Goal: Check status: Check status

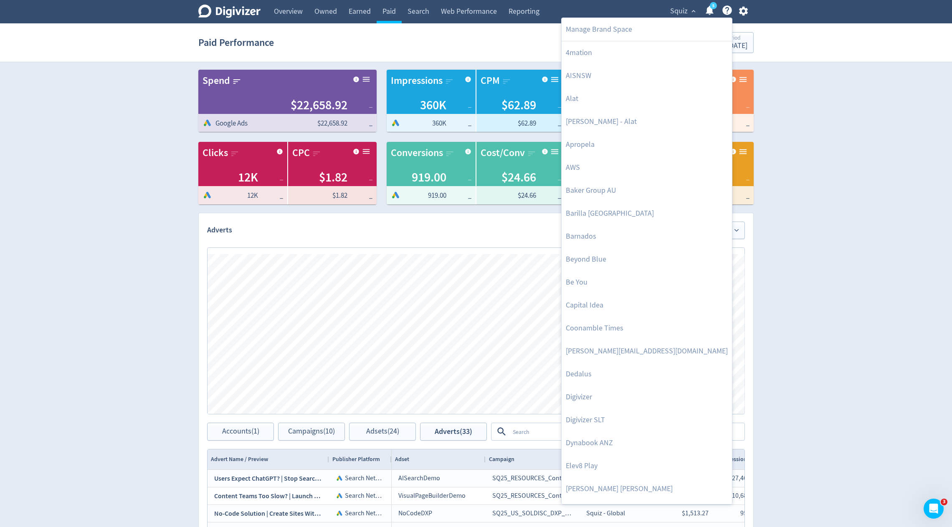
scroll to position [23, 0]
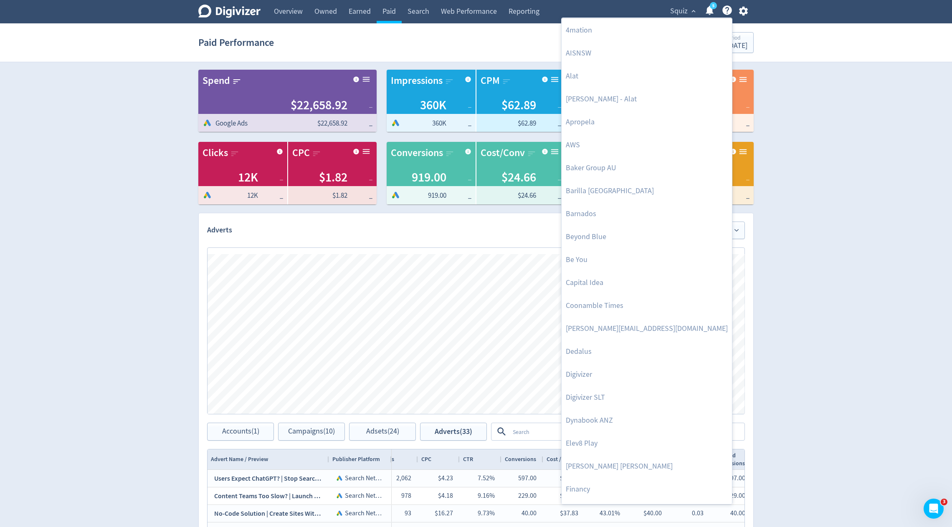
click at [823, 31] on div at bounding box center [476, 263] width 952 height 527
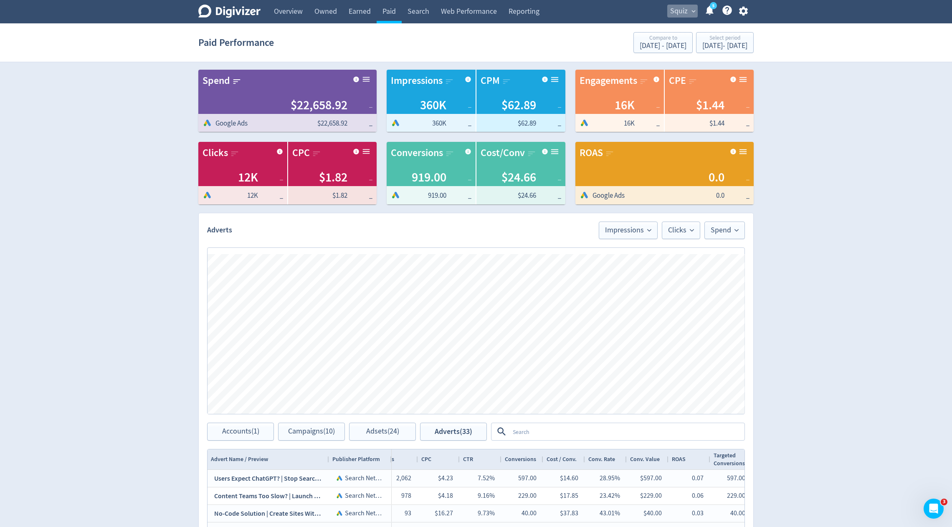
click at [695, 15] on button "Squiz expand_more" at bounding box center [682, 11] width 30 height 13
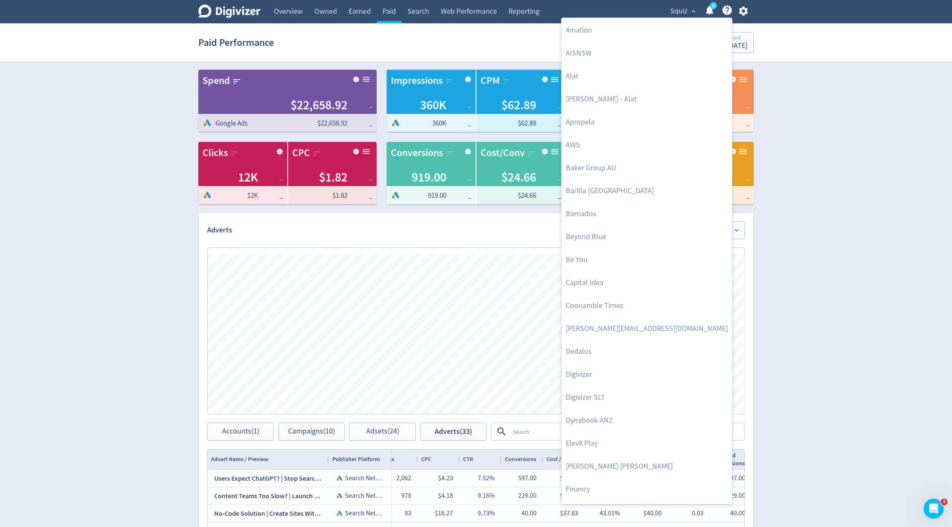
click at [680, 13] on div at bounding box center [476, 263] width 952 height 527
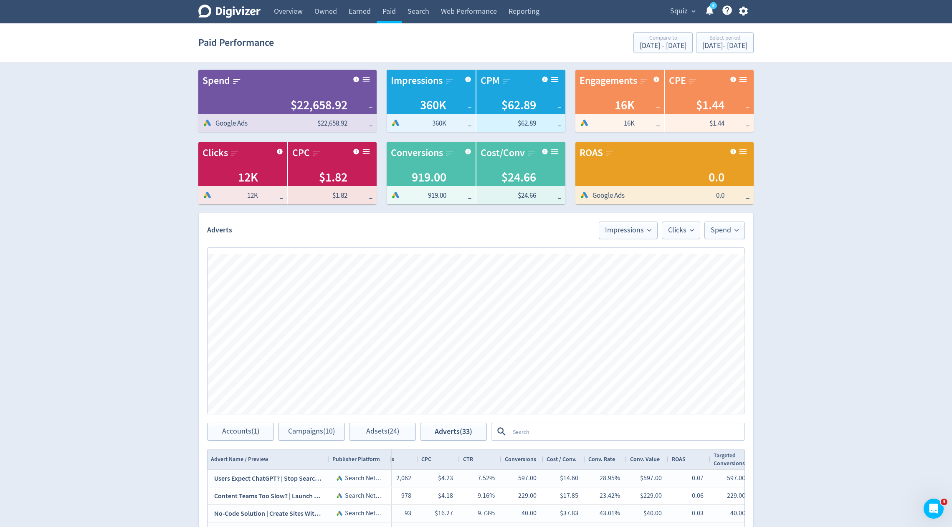
click at [680, 13] on body "Digivizer Logo [PERSON_NAME] Logo Overview Owned Earned Paid Search Web Perform…" at bounding box center [476, 359] width 952 height 718
click at [680, 14] on span "Squiz" at bounding box center [679, 11] width 18 height 13
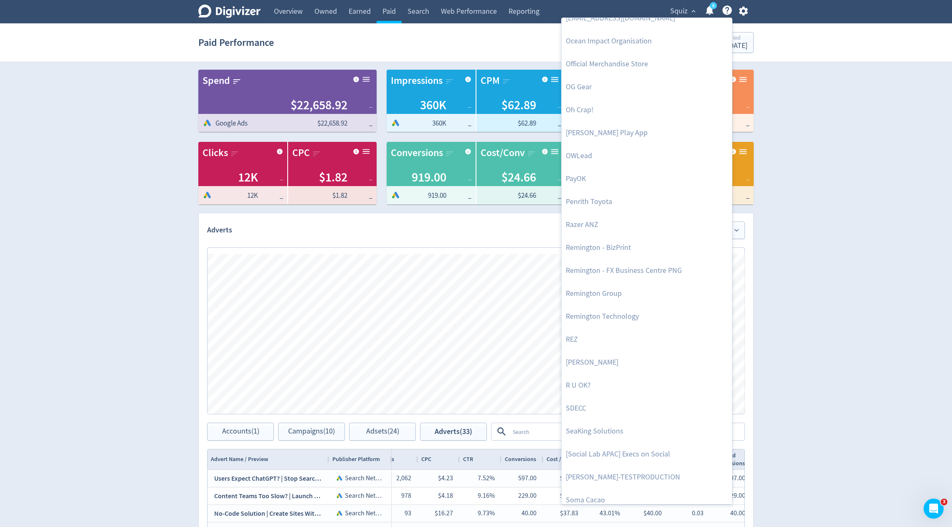
scroll to position [1787, 0]
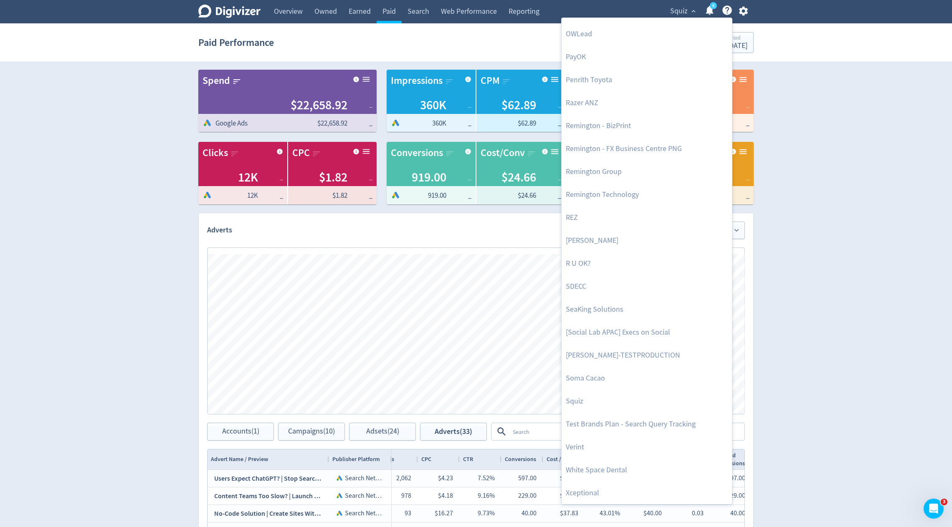
click at [561, 380] on div "Manage Brand Space 4mation AISNSW Alat [PERSON_NAME] - Alat Apropela AWS [PERSO…" at bounding box center [646, 261] width 171 height 487
click at [567, 379] on link "Soma Cacao" at bounding box center [647, 378] width 170 height 23
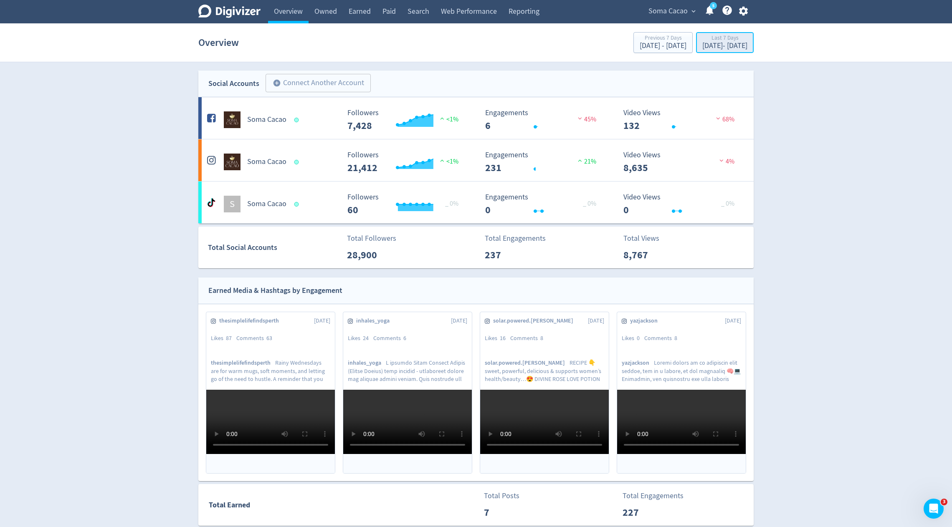
click at [718, 48] on div "[DATE] - [DATE]" at bounding box center [724, 46] width 45 height 8
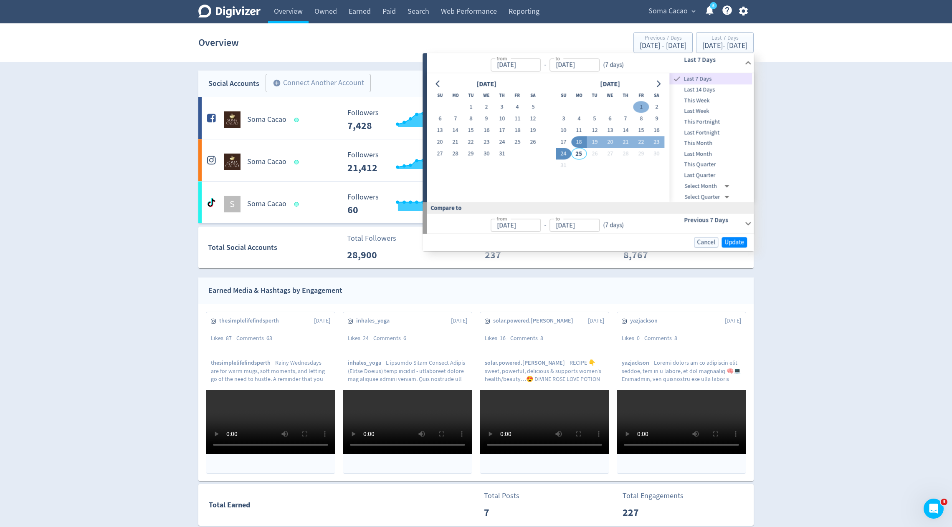
click at [641, 109] on button "1" at bounding box center [640, 107] width 15 height 12
type input "[DATE]"
click at [564, 155] on button "24" at bounding box center [563, 154] width 15 height 12
type input "[DATE]"
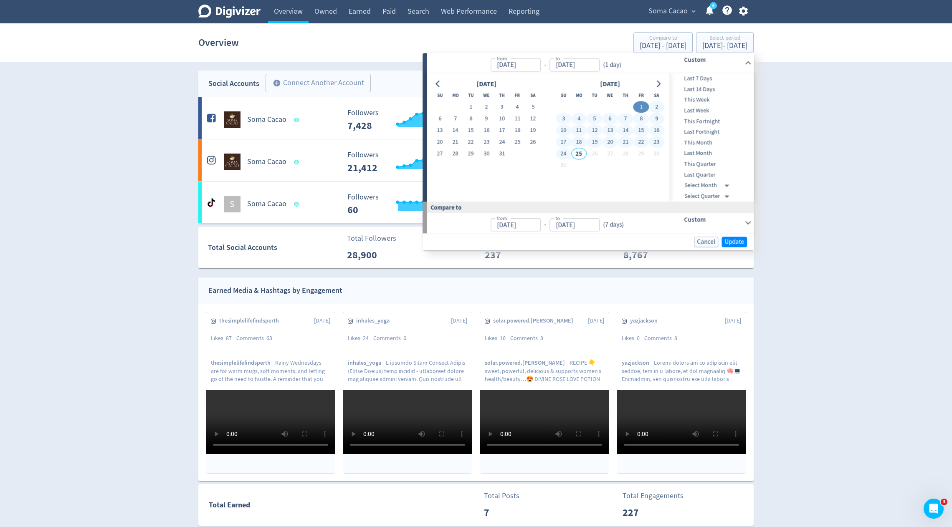
type input "[DATE]"
click at [739, 243] on span "Update" at bounding box center [734, 242] width 20 height 6
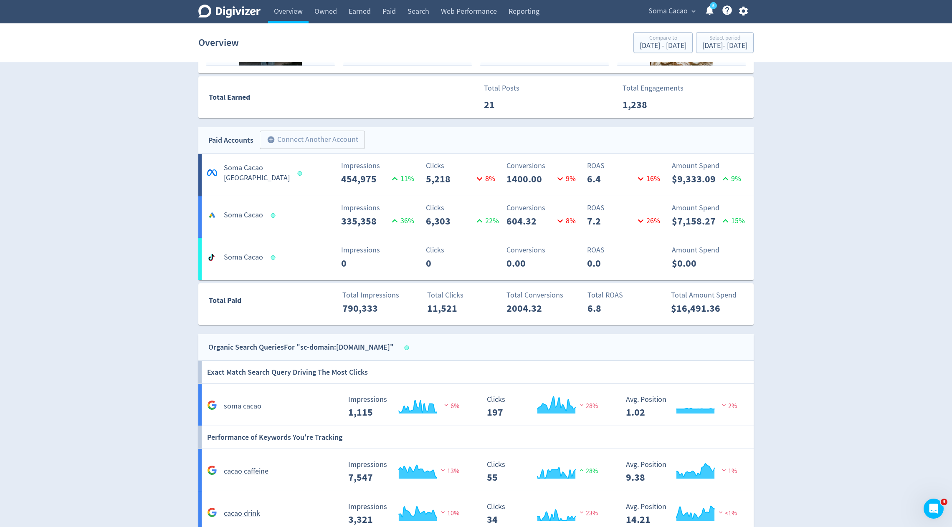
scroll to position [393, 0]
